Goal: Navigation & Orientation: Find specific page/section

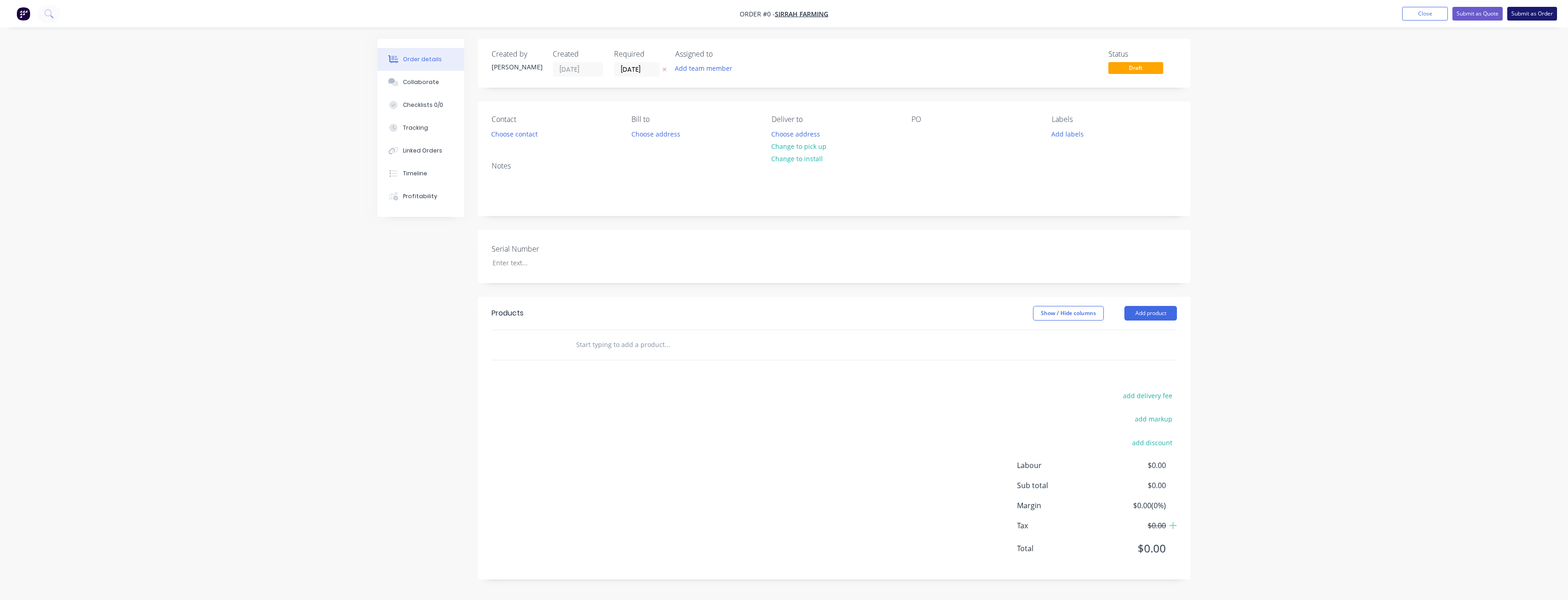
click at [1538, 16] on button "Submit as Order" at bounding box center [1532, 14] width 50 height 14
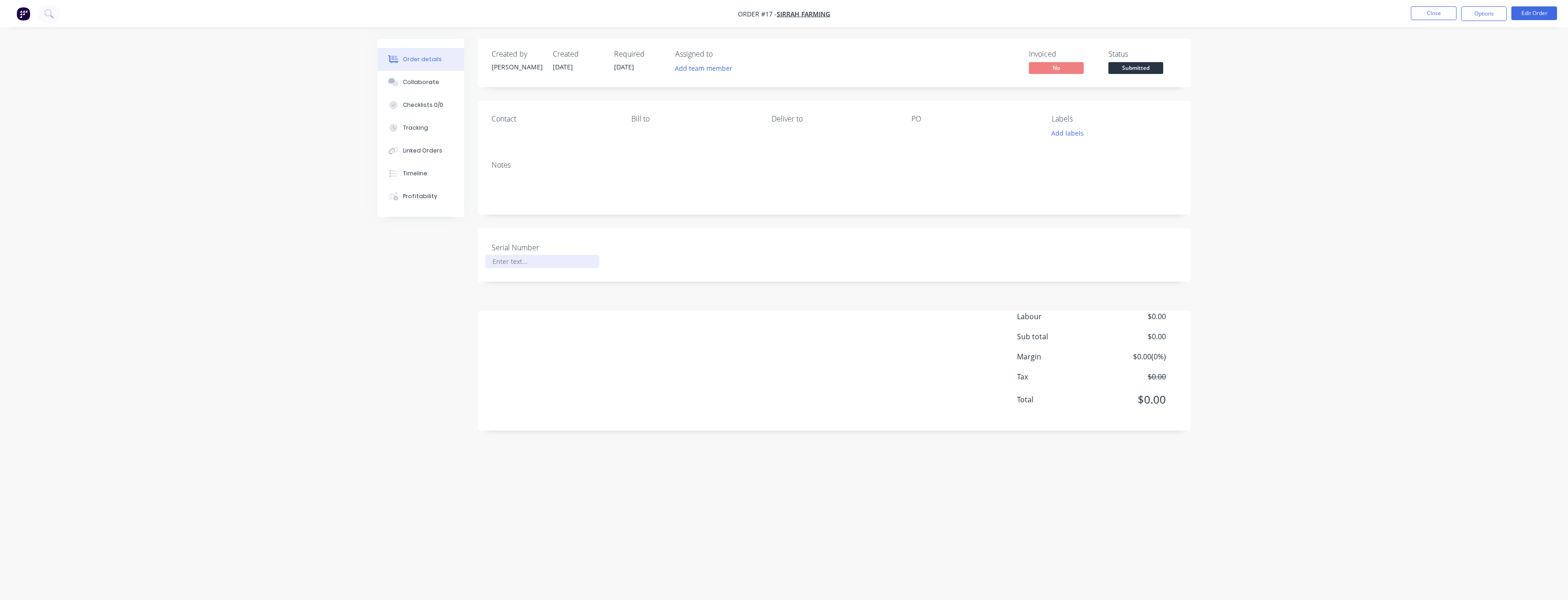
click at [519, 264] on div at bounding box center [543, 261] width 114 height 13
click at [817, 273] on div "Serial Number TM137" at bounding box center [834, 255] width 713 height 53
click at [723, 71] on button "Add team member" at bounding box center [704, 68] width 67 height 12
click at [1427, 18] on button "Close" at bounding box center [1434, 13] width 46 height 14
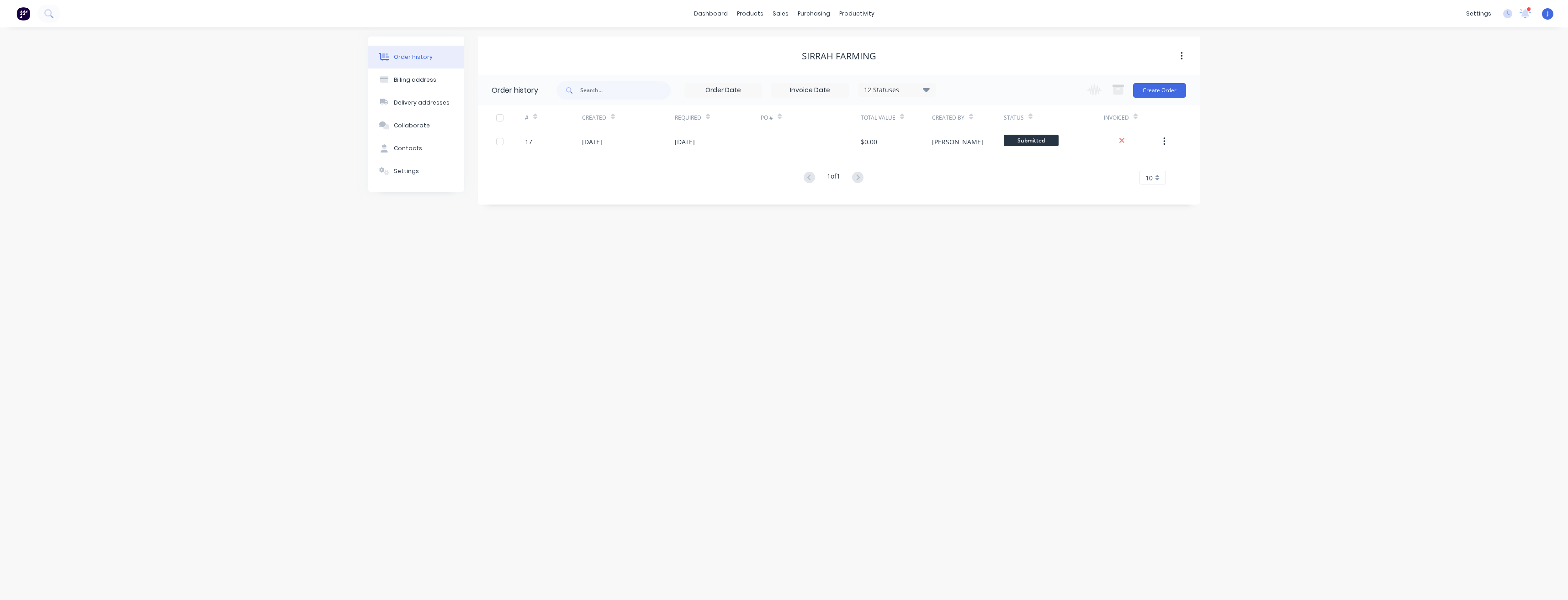
click at [1545, 15] on div "[PERSON_NAME] Made Engineering [PERSON_NAME] [PERSON_NAME] User Profile Sign out" at bounding box center [1548, 13] width 11 height 11
click at [1550, 18] on div "[PERSON_NAME] Made Engineering [PERSON_NAME] [PERSON_NAME] User Profile Sign out" at bounding box center [1548, 13] width 11 height 11
click at [1509, 16] on icon at bounding box center [1508, 13] width 9 height 9
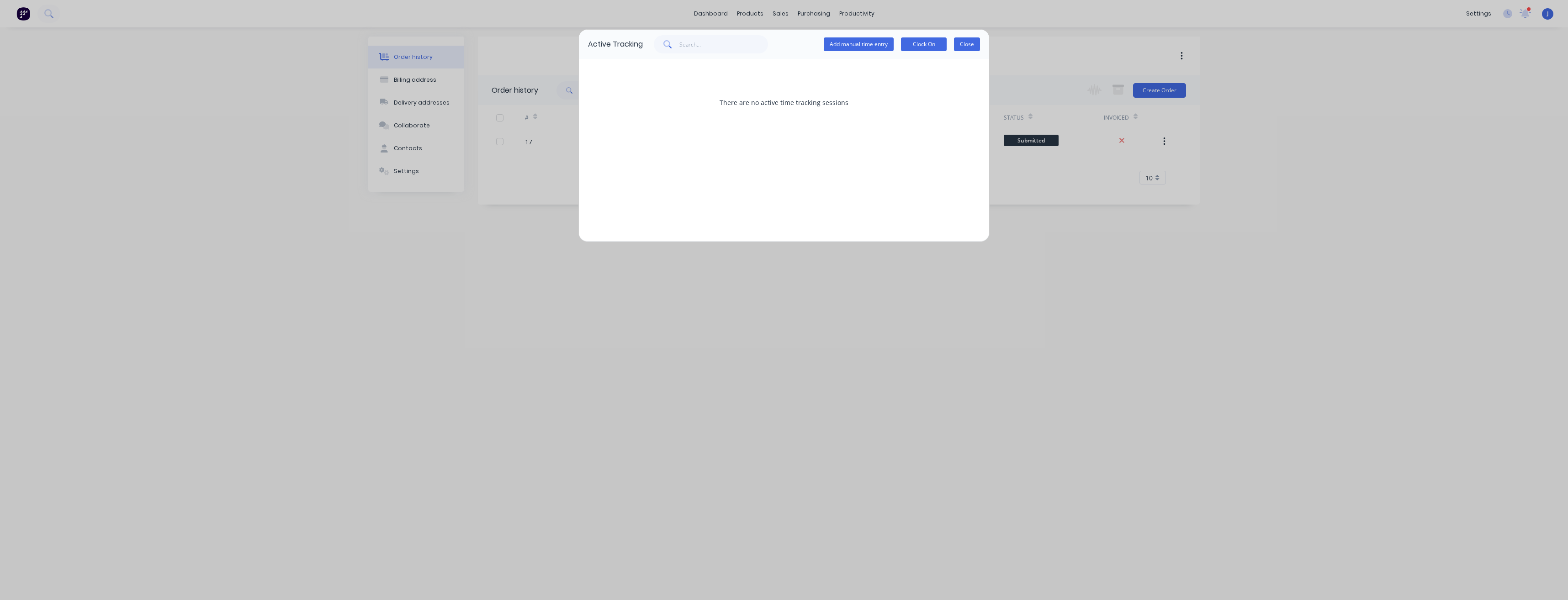
click at [964, 46] on button "Close" at bounding box center [968, 45] width 26 height 14
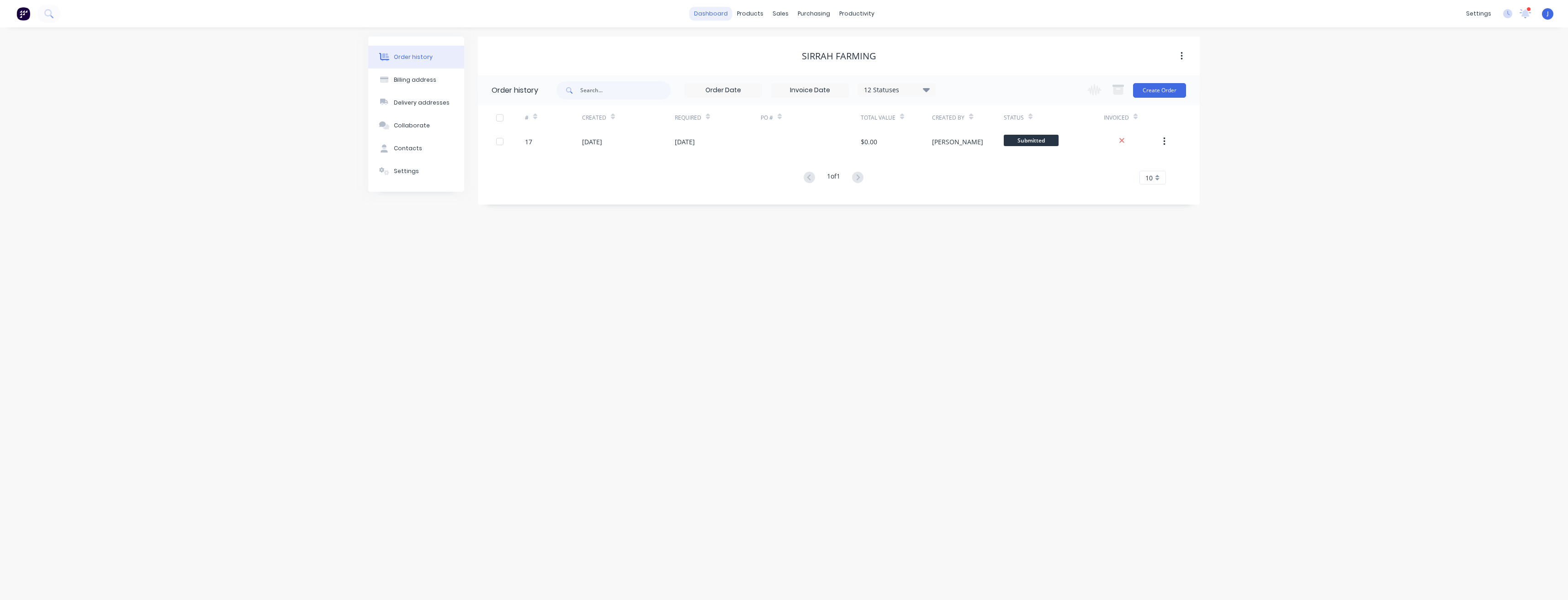
click at [706, 15] on link "dashboard" at bounding box center [711, 14] width 43 height 14
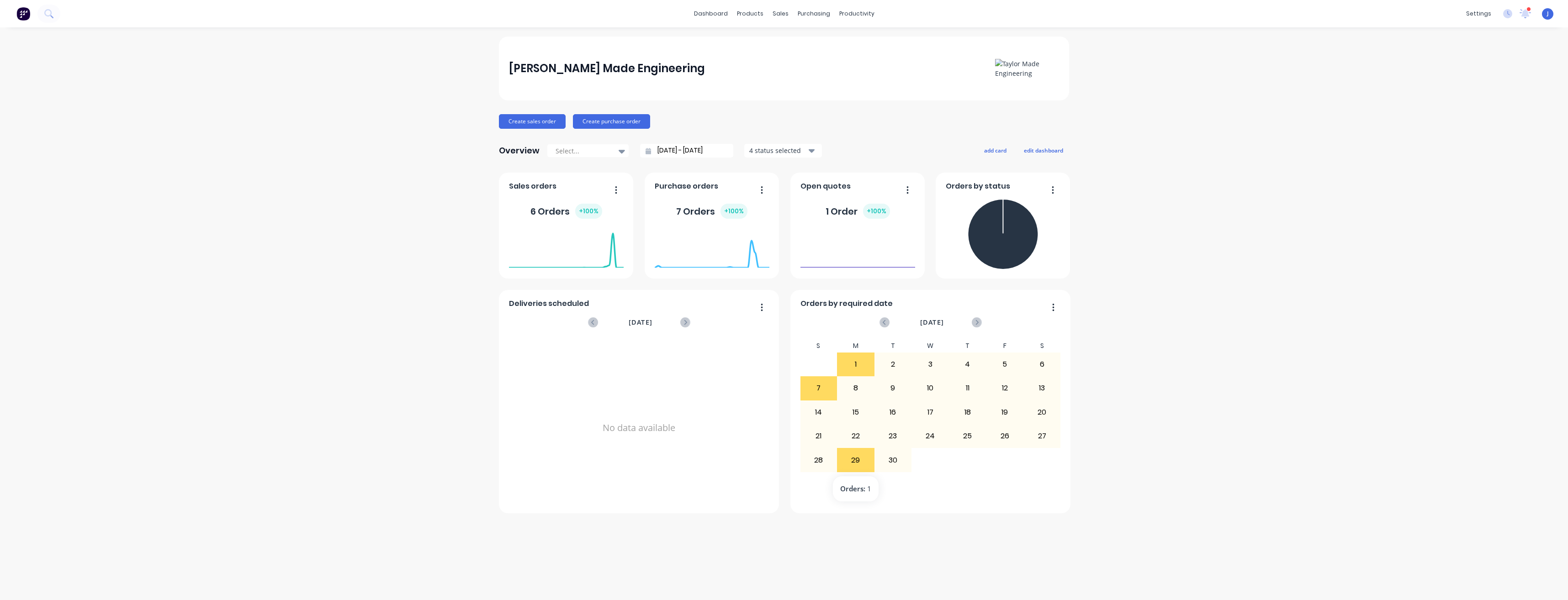
click at [852, 461] on div "29" at bounding box center [856, 460] width 37 height 23
click at [880, 99] on div "Timesheets" at bounding box center [876, 98] width 34 height 8
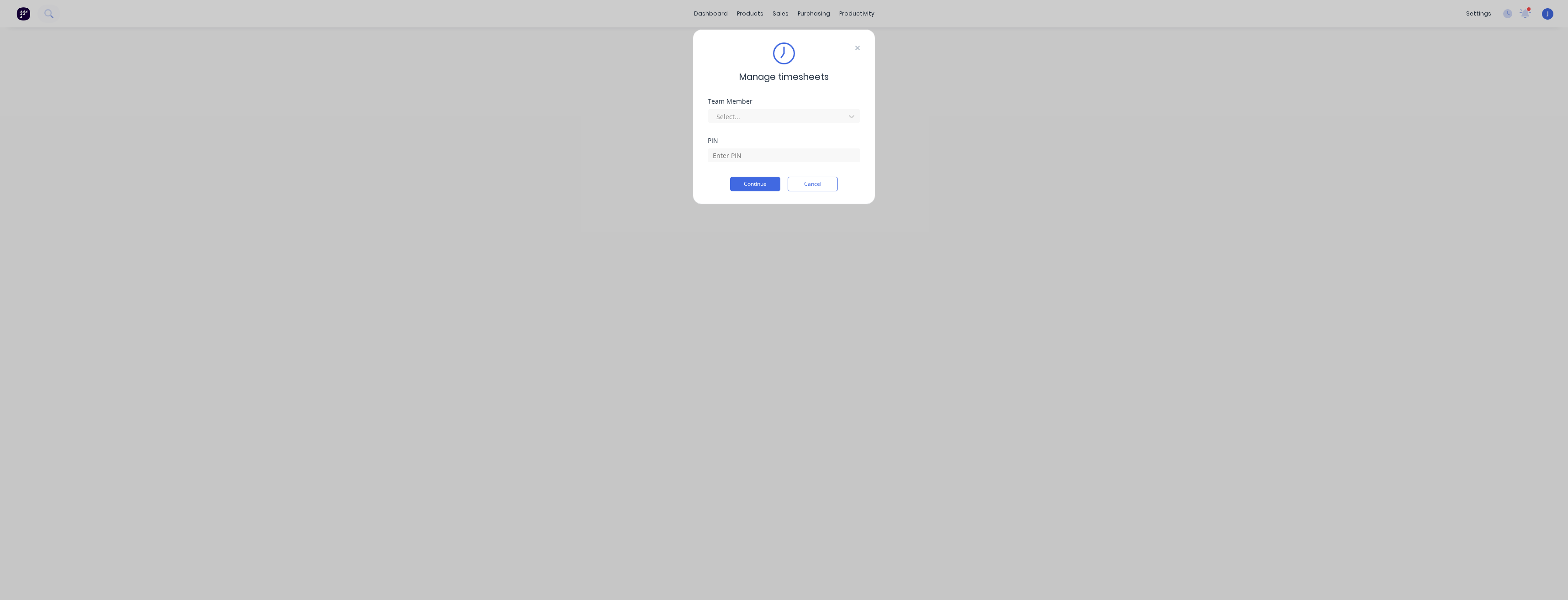
click at [860, 47] on icon at bounding box center [857, 48] width 5 height 7
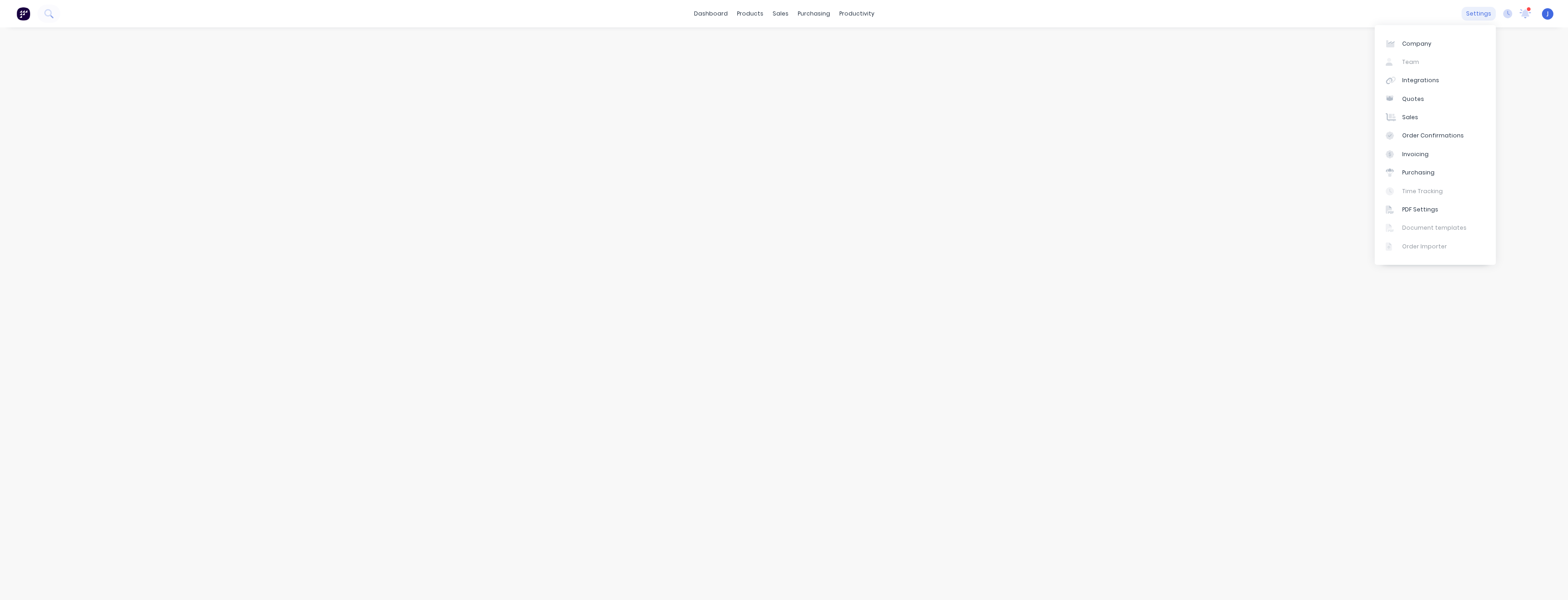
click at [1473, 16] on div "settings" at bounding box center [1479, 14] width 34 height 14
click at [1349, 158] on div "dashboard products sales purchasing productivity dashboard products Product Cat…" at bounding box center [784, 300] width 1568 height 600
click at [709, 12] on link "dashboard" at bounding box center [711, 14] width 43 height 14
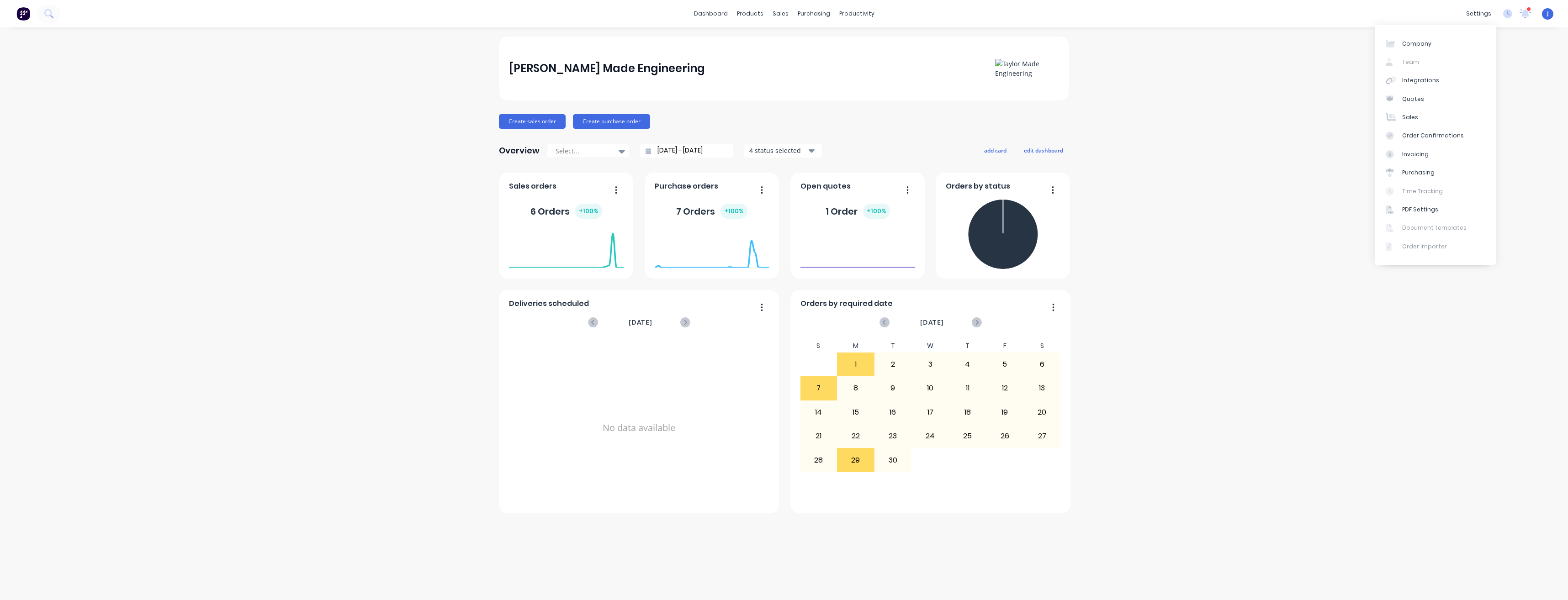
click at [1410, 61] on div "Company Team Integrations Quotes Sales Order Confirmations Invoicing Purchasing…" at bounding box center [1436, 145] width 121 height 240
click at [1551, 14] on div "[PERSON_NAME] Made Engineering [PERSON_NAME] [PERSON_NAME] User Profile Sign out" at bounding box center [1548, 13] width 11 height 11
click at [1511, 18] on icon at bounding box center [1508, 13] width 9 height 9
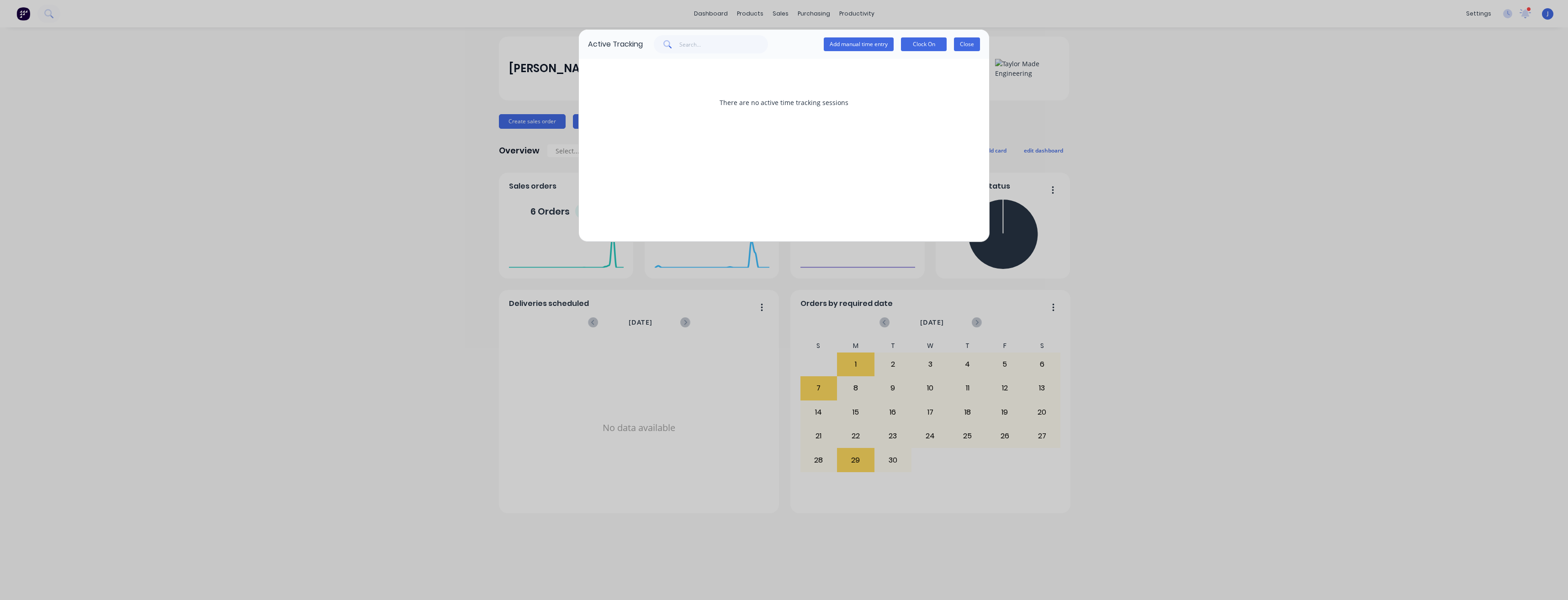
click at [976, 46] on button "Close" at bounding box center [968, 45] width 26 height 14
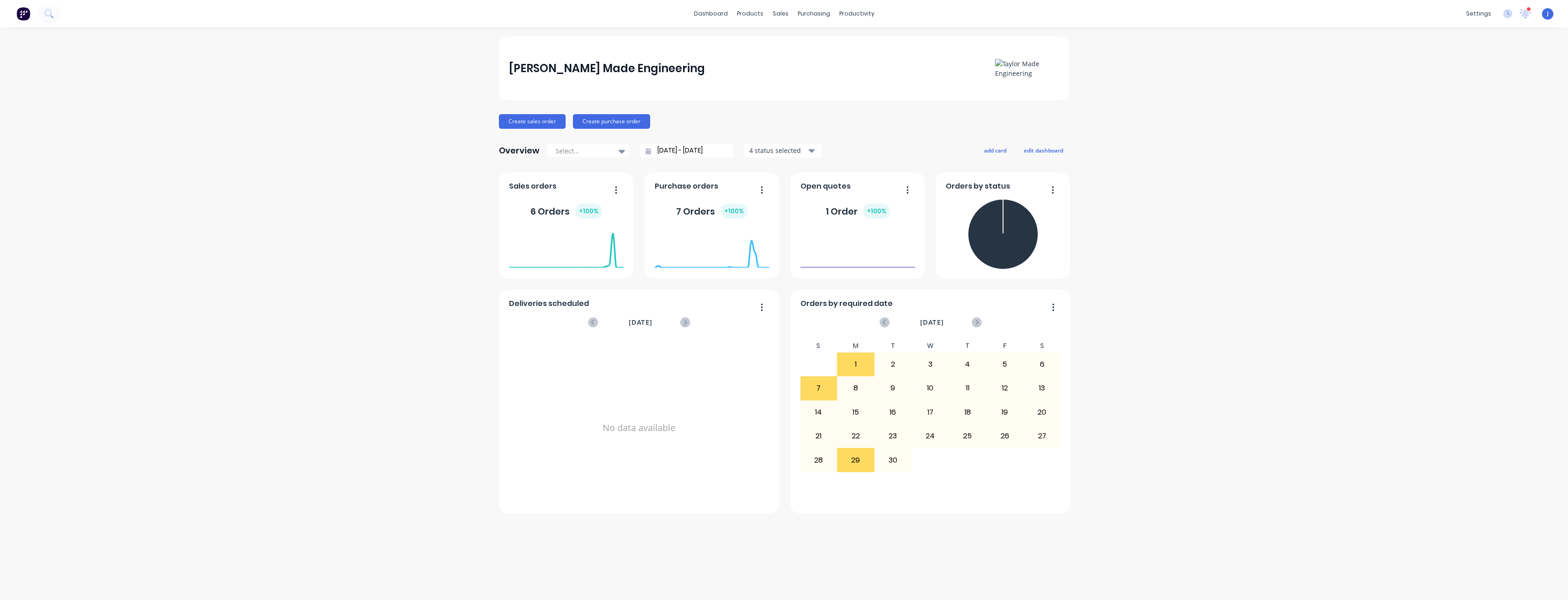
click at [1546, 14] on div "[PERSON_NAME] Made Engineering [PERSON_NAME] [PERSON_NAME] User Profile Sign out" at bounding box center [1548, 13] width 11 height 11
click at [1508, 14] on icon at bounding box center [1508, 13] width 3 height 4
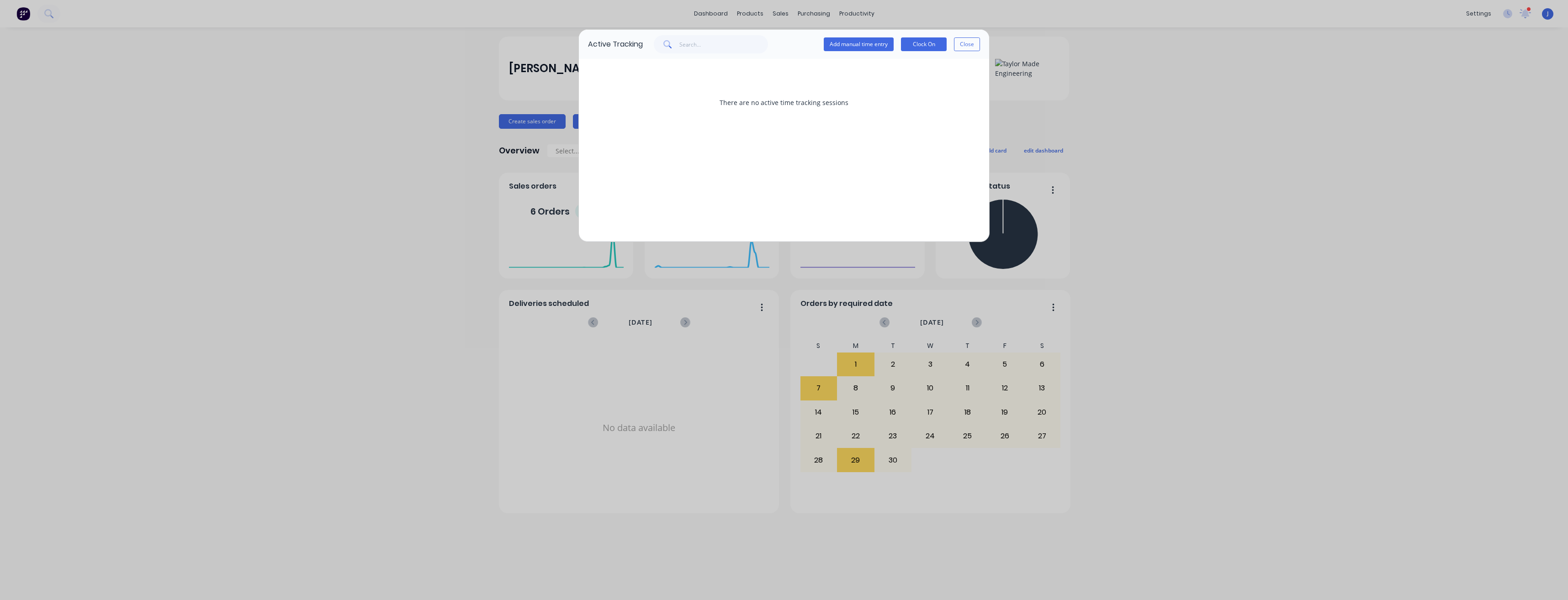
click at [1464, 13] on div "Active Tracking Add manual time entry Clock On Close There are no active time t…" at bounding box center [784, 300] width 1568 height 600
click at [1477, 14] on div "Active Tracking Add manual time entry Clock On Close There are no active time t…" at bounding box center [784, 300] width 1568 height 600
click at [976, 40] on button "Close" at bounding box center [968, 45] width 26 height 14
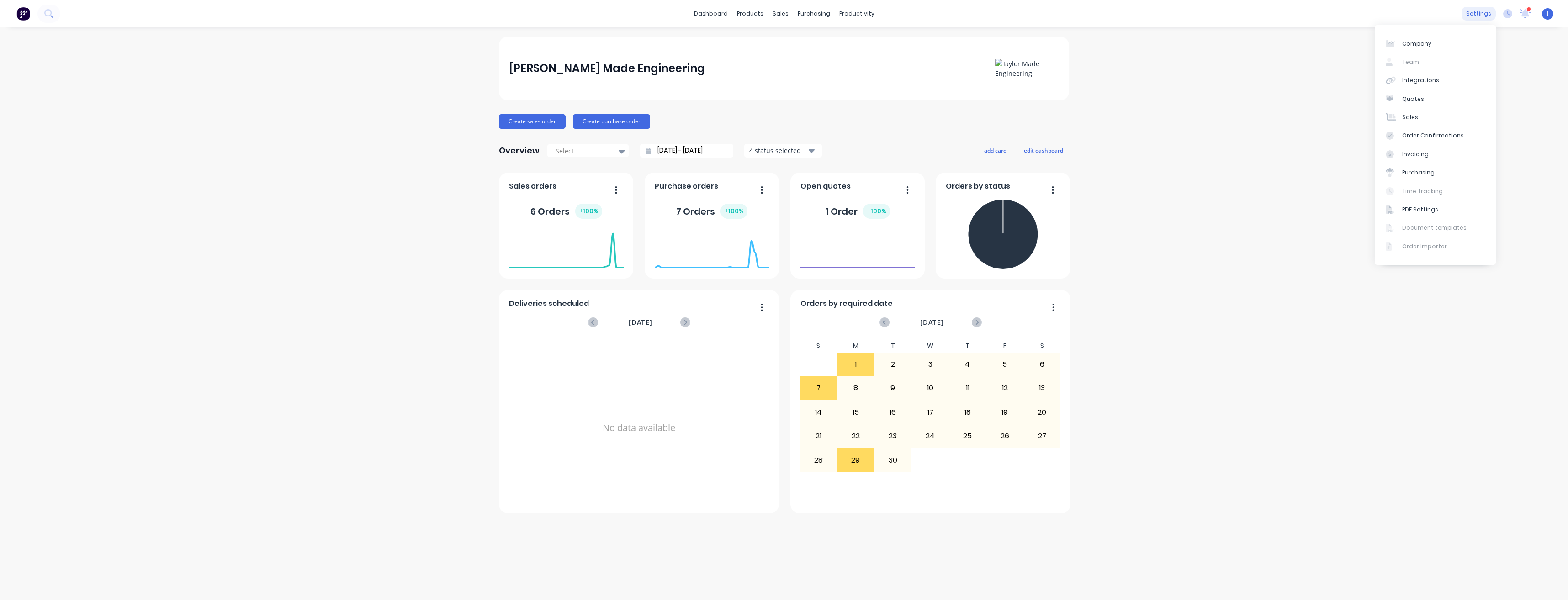
click at [1478, 12] on div "settings" at bounding box center [1479, 14] width 34 height 14
click at [717, 15] on link "dashboard" at bounding box center [711, 14] width 43 height 14
click at [768, 47] on div "Product Catalogue" at bounding box center [791, 43] width 57 height 8
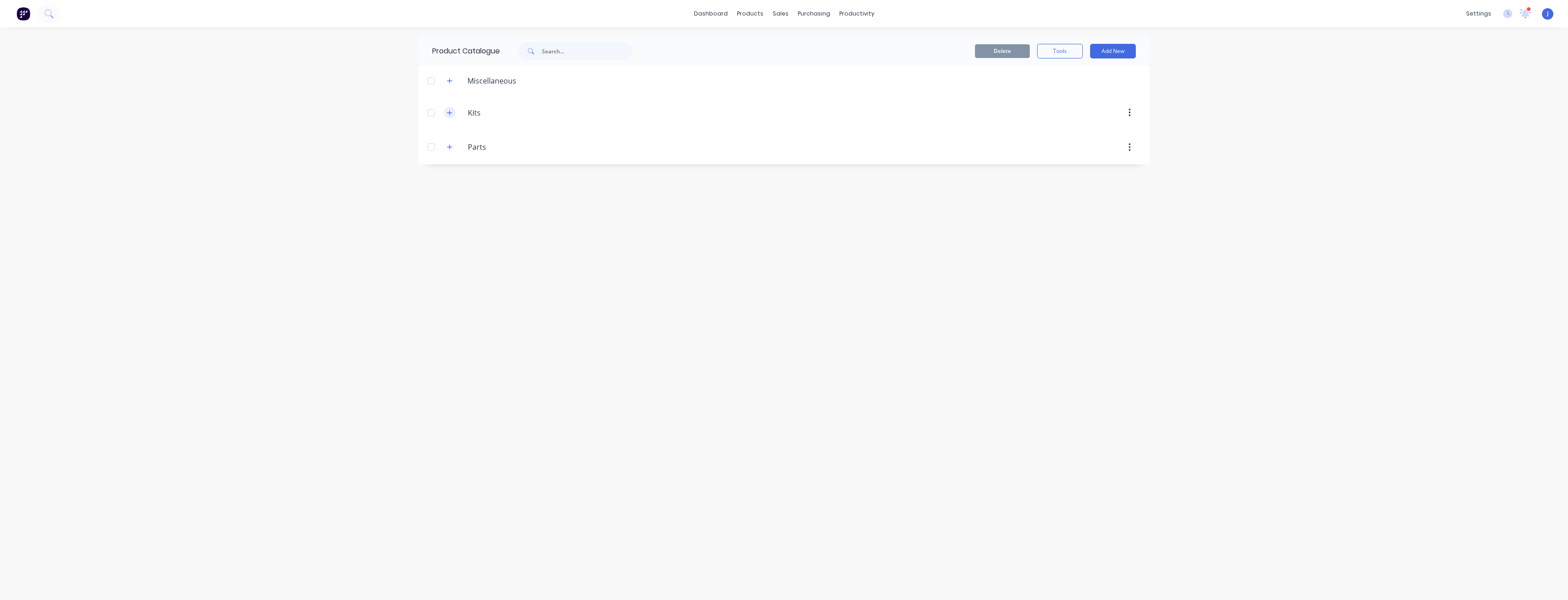
click at [452, 113] on icon "button" at bounding box center [450, 113] width 5 height 5
click at [448, 81] on icon "button" at bounding box center [450, 81] width 5 height 5
click at [448, 81] on icon "button" at bounding box center [450, 81] width 5 height 6
click at [451, 114] on icon "button" at bounding box center [450, 112] width 5 height 6
